Goal: Navigation & Orientation: Find specific page/section

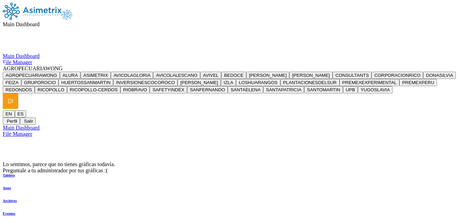
click at [63, 65] on span "AGROPECUARIAWONG" at bounding box center [33, 68] width 60 height 6
click at [80, 72] on button "ALURA" at bounding box center [70, 75] width 21 height 7
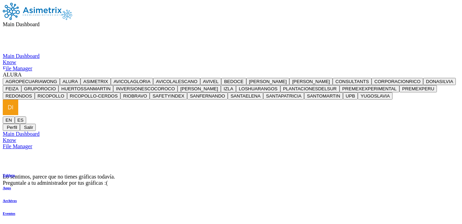
click at [22, 72] on span "ALURA" at bounding box center [12, 75] width 19 height 6
click at [80, 78] on button "ALURA" at bounding box center [70, 81] width 21 height 7
click at [40, 21] on icon at bounding box center [40, 24] width 0 height 6
click at [397, 53] on div "Main Dashboard Know File Manager" at bounding box center [231, 62] width 456 height 19
click at [22, 72] on icon at bounding box center [22, 75] width 0 height 6
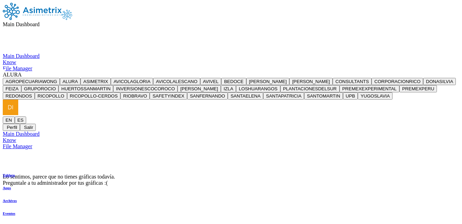
click at [111, 78] on button "ASIMETRIX" at bounding box center [95, 81] width 30 height 7
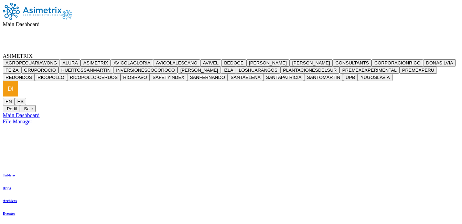
click at [33, 53] on icon at bounding box center [33, 56] width 0 height 6
click at [80, 59] on button "ALURA" at bounding box center [70, 62] width 21 height 7
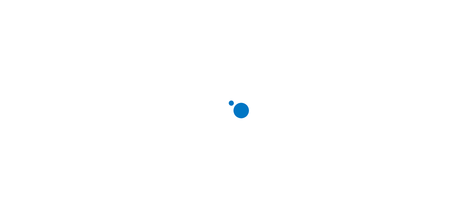
click at [430, 64] on div at bounding box center [236, 112] width 467 height 224
